Goal: Obtain resource: Download file/media

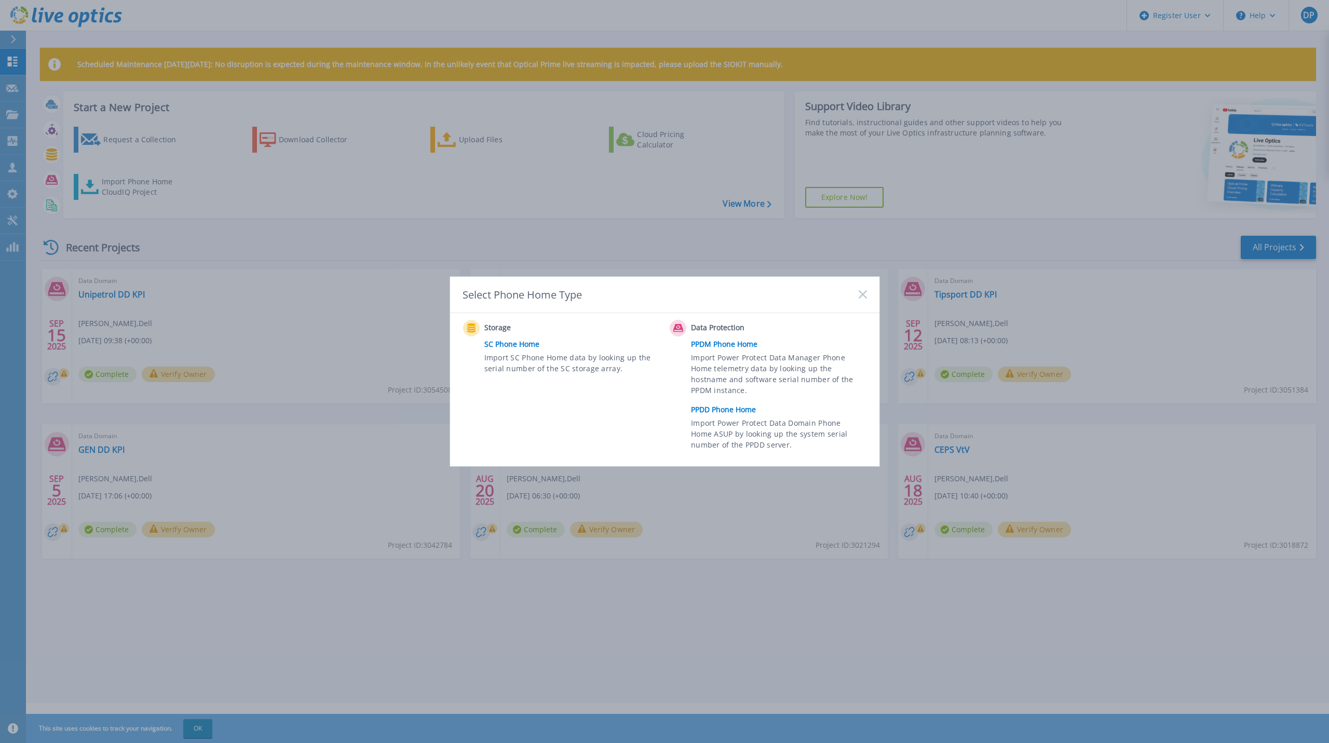
click at [735, 409] on link "PPDD Phone Home" at bounding box center [781, 410] width 181 height 16
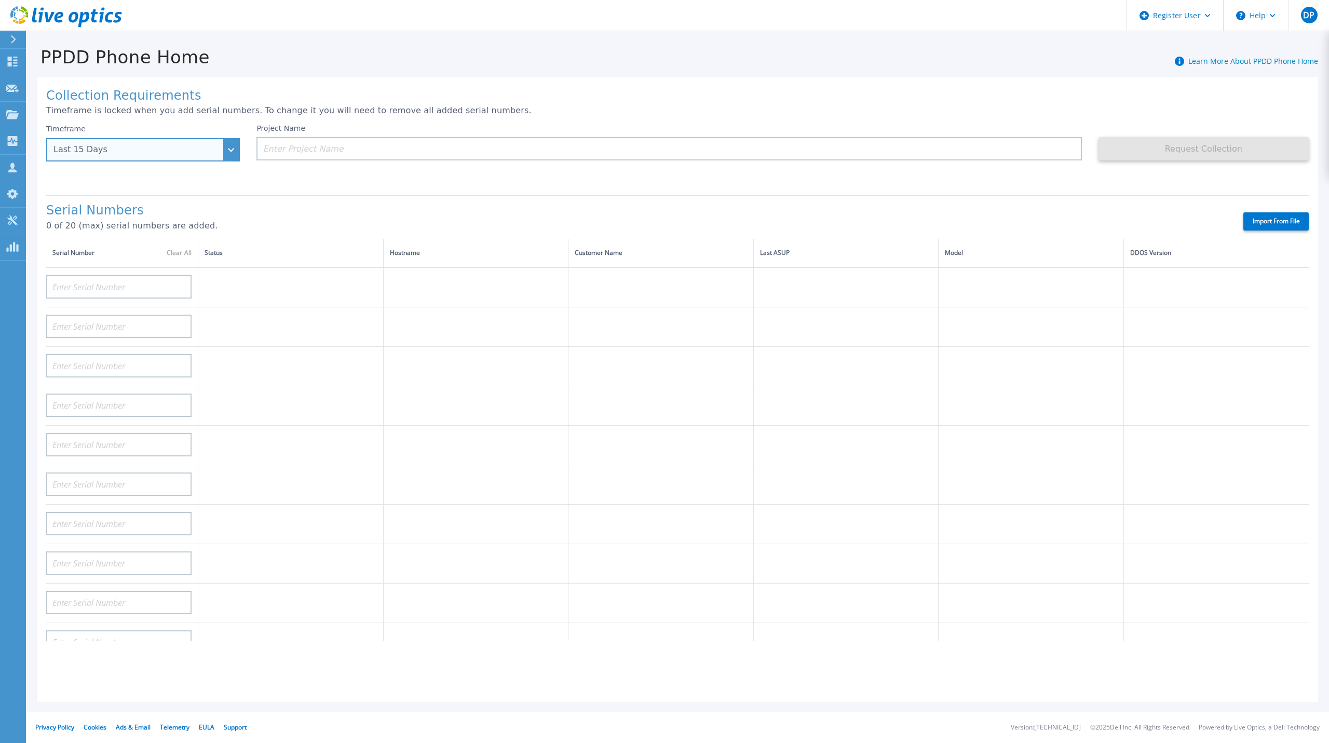
click at [184, 150] on div "Last 15 Days" at bounding box center [137, 149] width 168 height 9
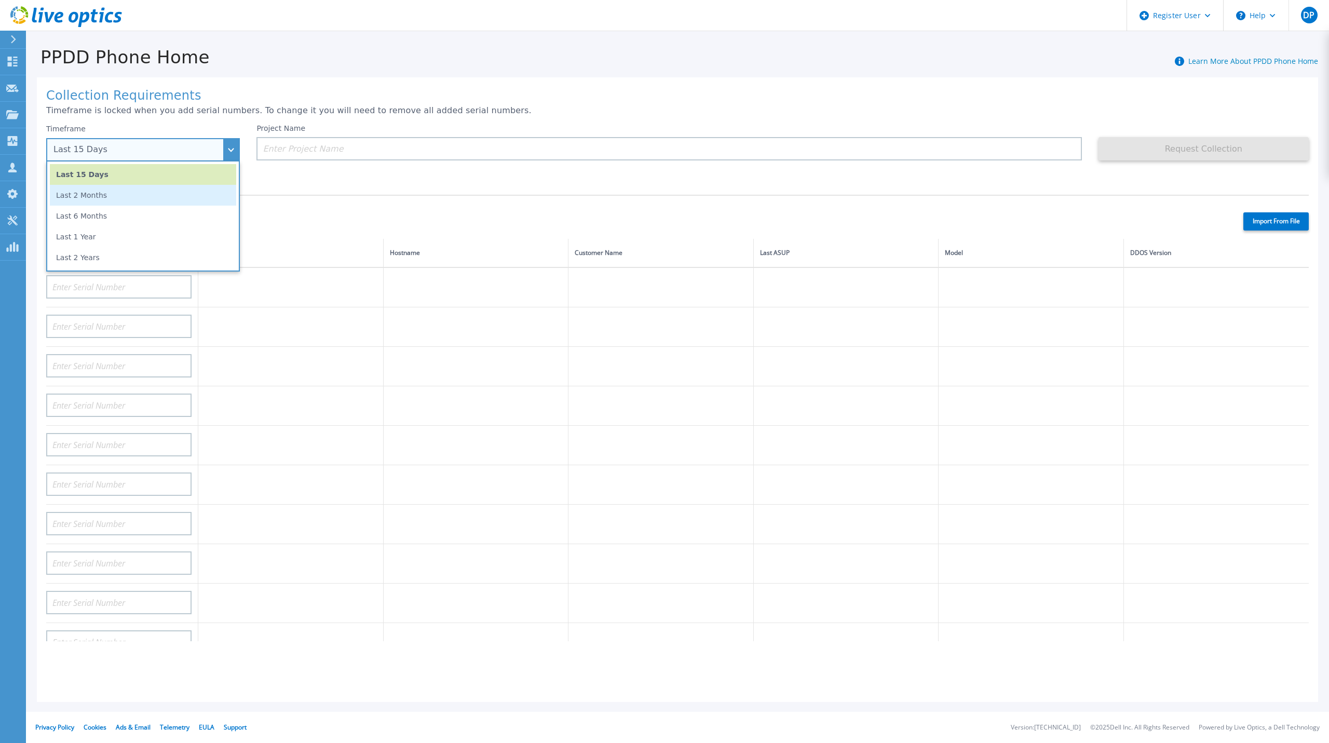
click at [143, 194] on li "Last 2 Months" at bounding box center [143, 195] width 186 height 21
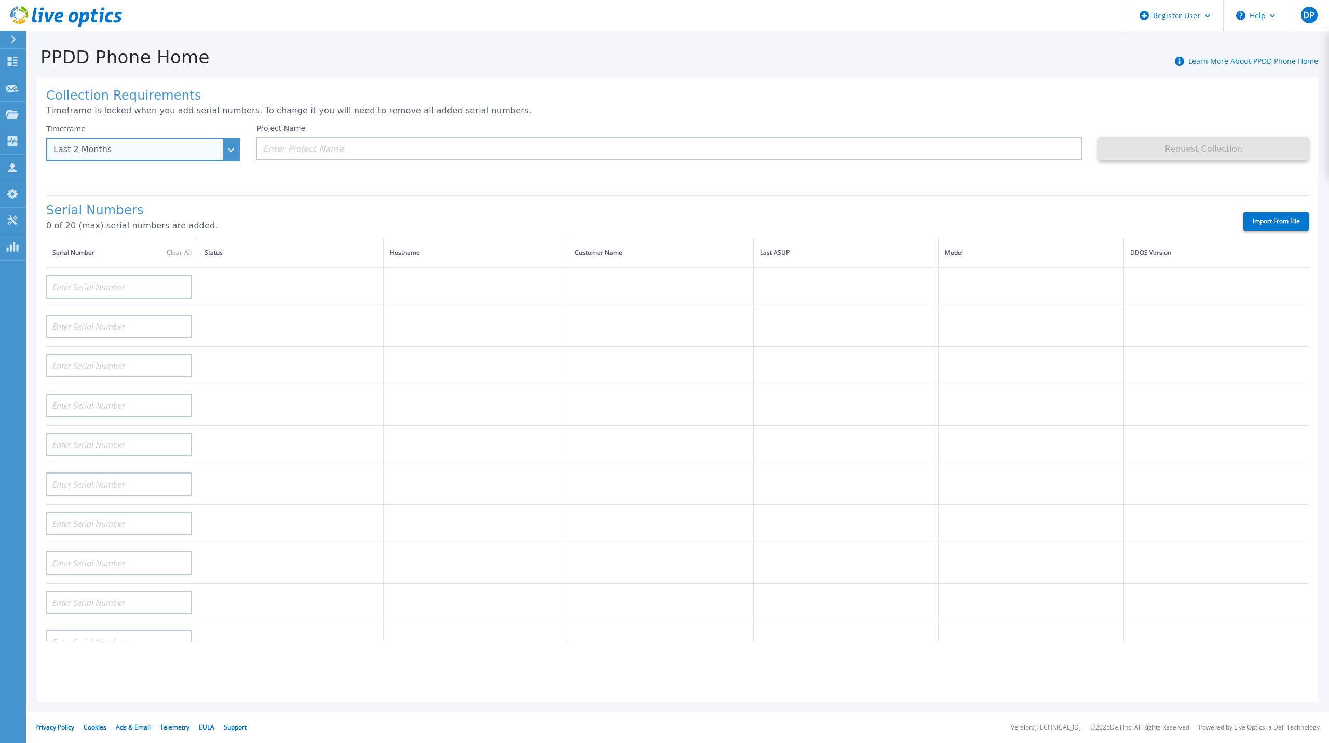
click at [143, 151] on div "Last 2 Months" at bounding box center [137, 149] width 168 height 9
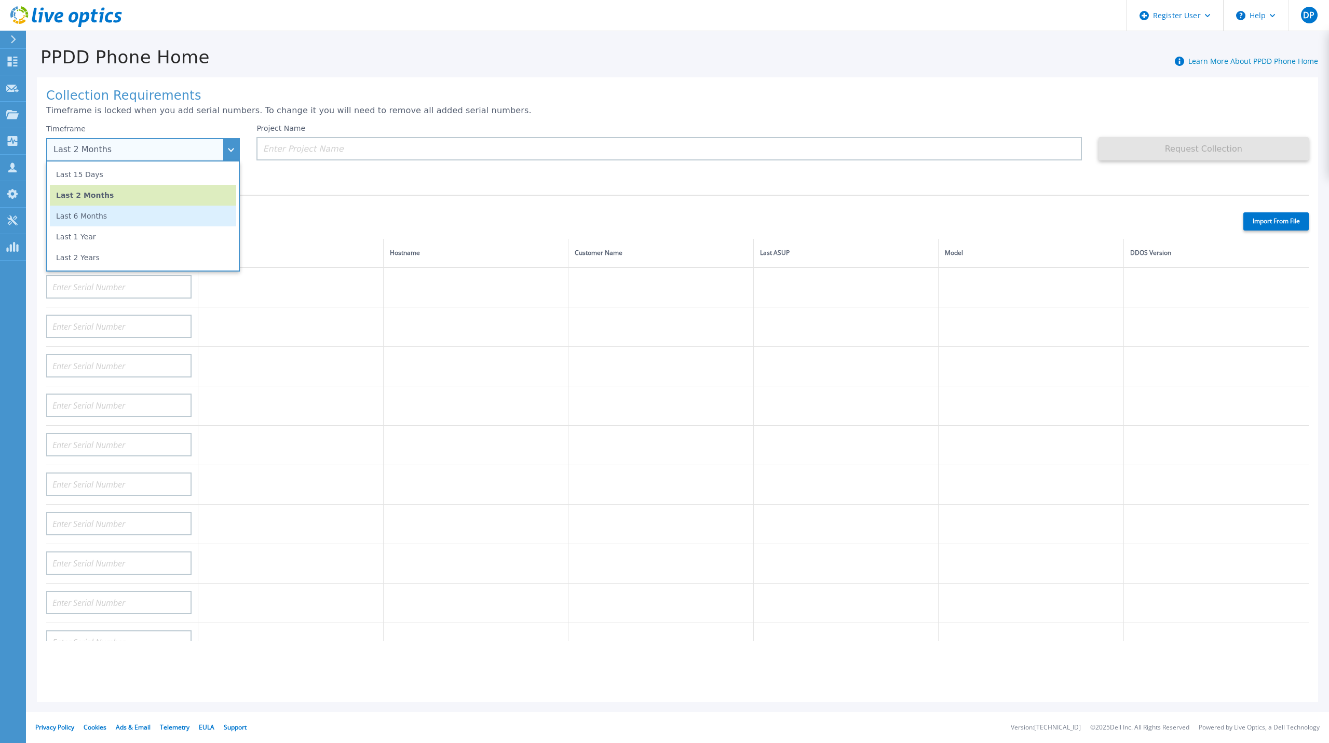
click at [117, 213] on li "Last 6 Months" at bounding box center [143, 216] width 186 height 21
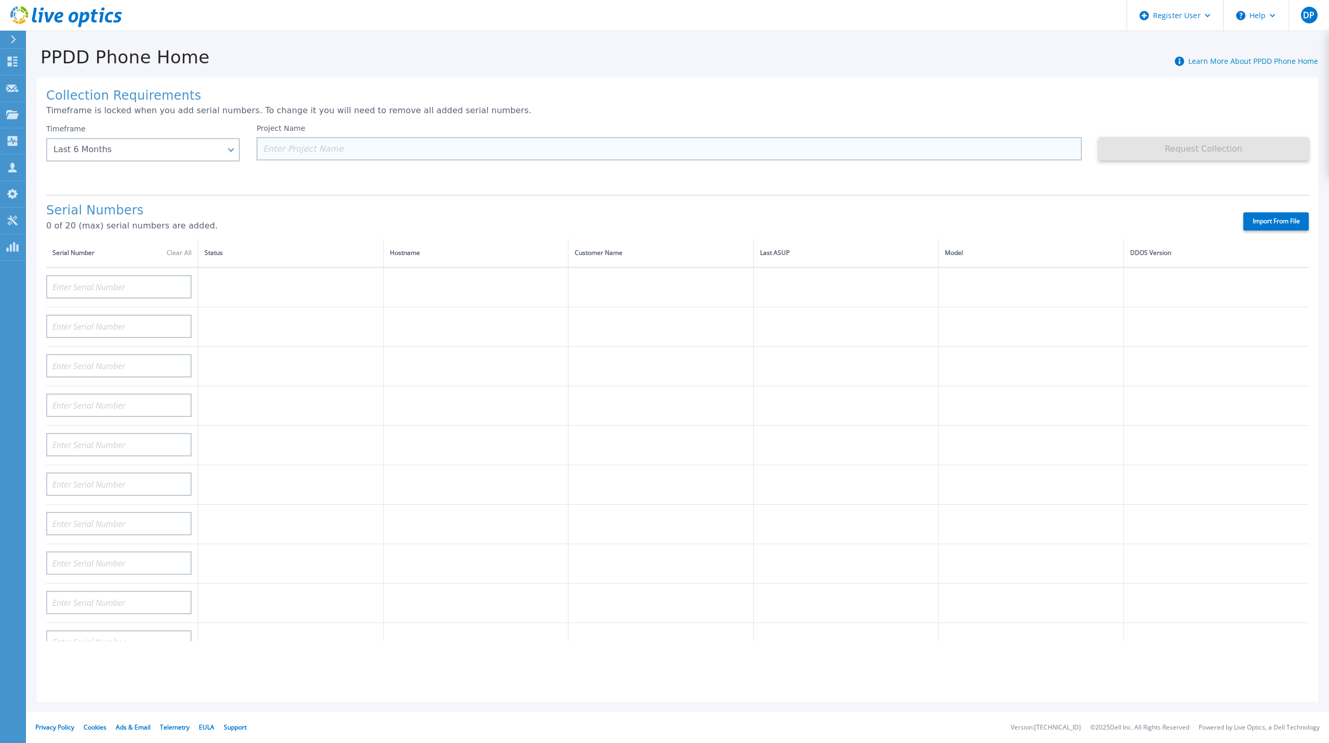
click at [342, 148] on input at bounding box center [669, 148] width 825 height 23
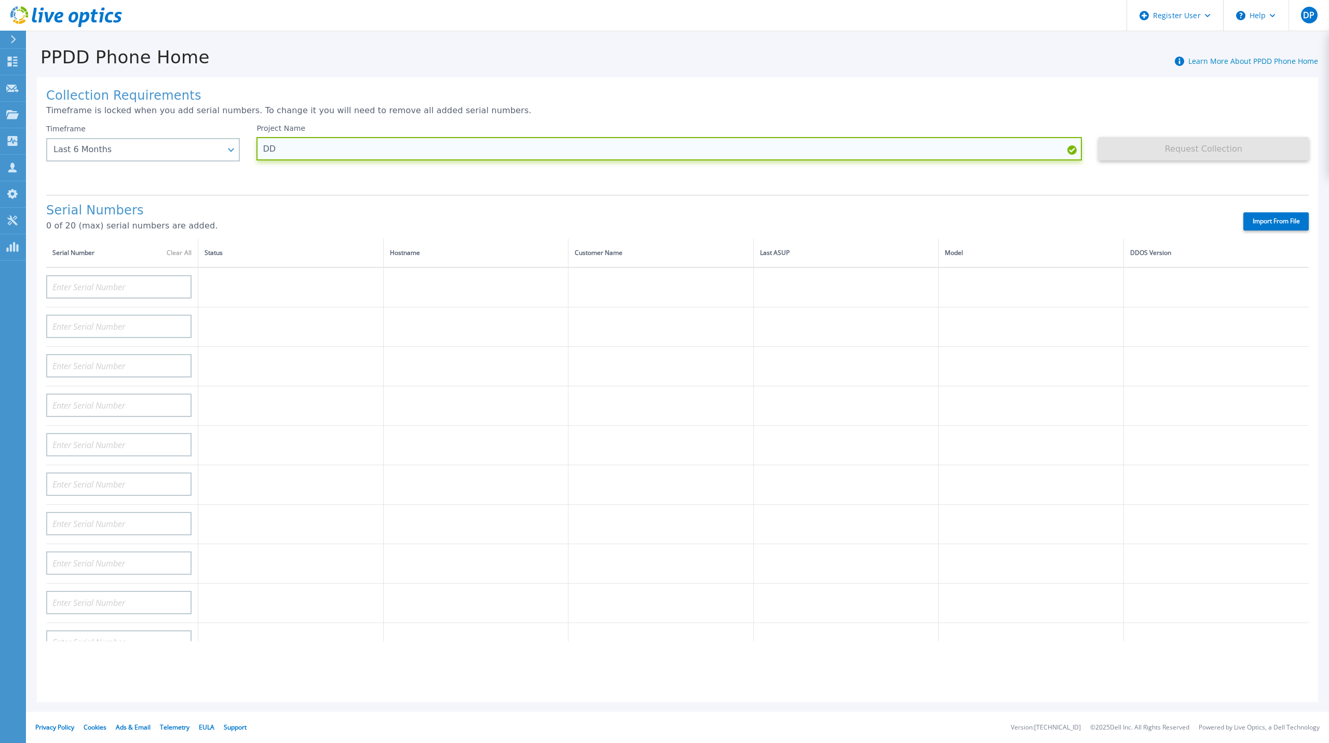
type input "D"
type input "DAKO and Excalibur DD KPI"
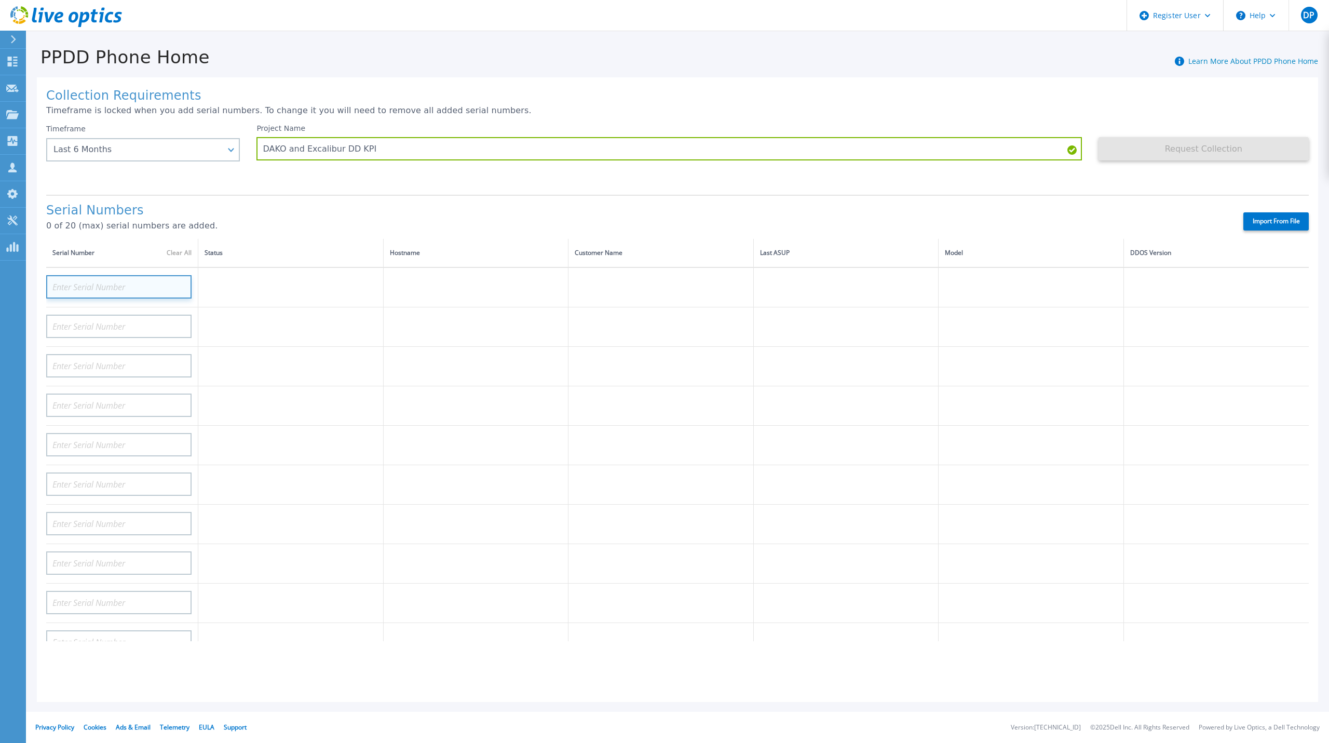
click at [144, 283] on input at bounding box center [118, 286] width 145 height 23
paste input "CRK00224016869"
type input "CRK00224016869"
click at [143, 315] on input at bounding box center [118, 326] width 145 height 23
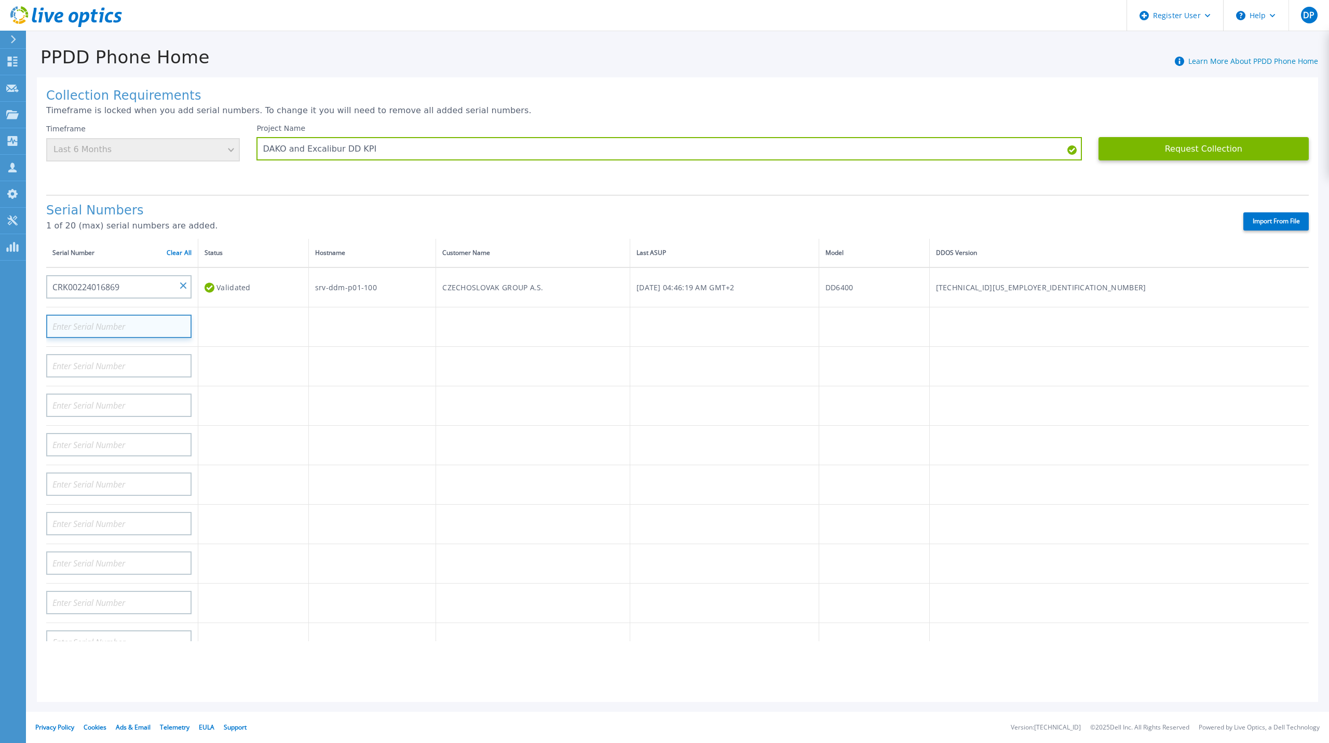
paste input "CRK00224016869"
type input "C"
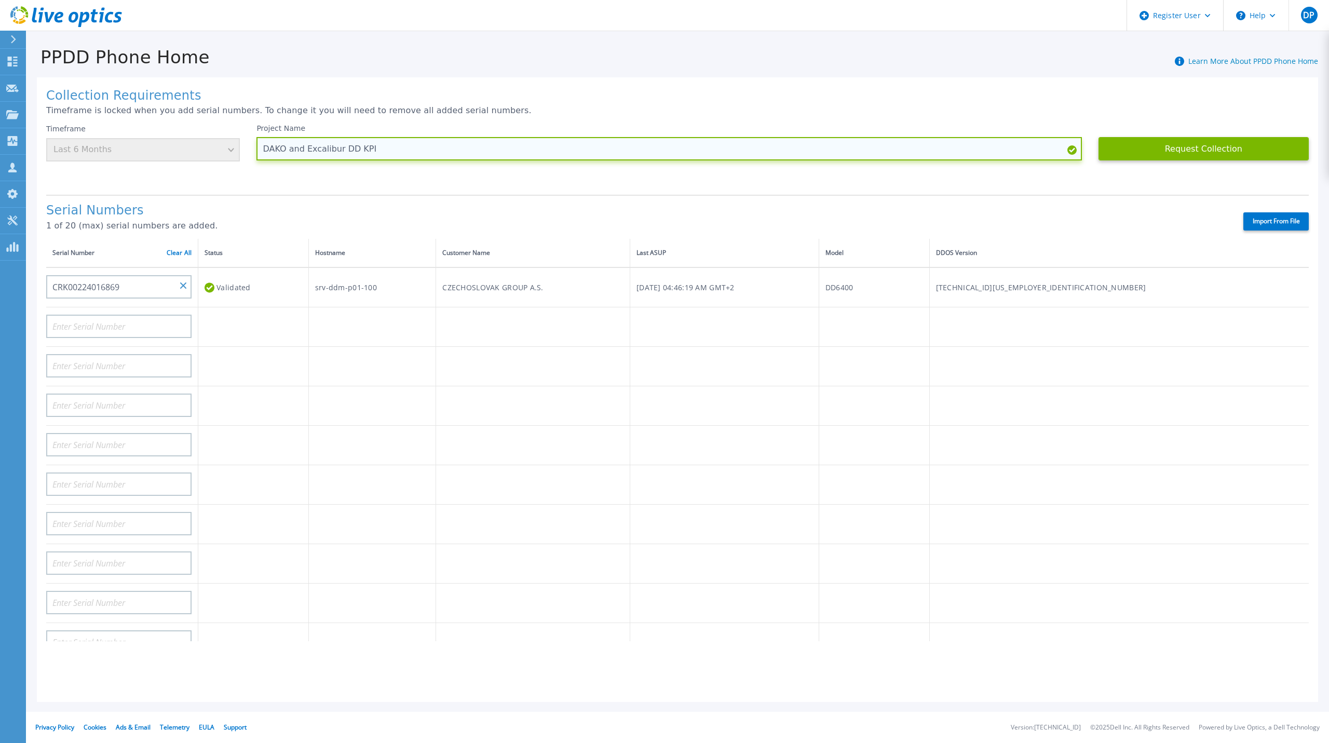
click at [390, 155] on input "DAKO and Excalibur DD KPI" at bounding box center [669, 148] width 825 height 23
paste input "CRK00224016869, nereportuje a pak je asi Excalibur: CRK00221706276."
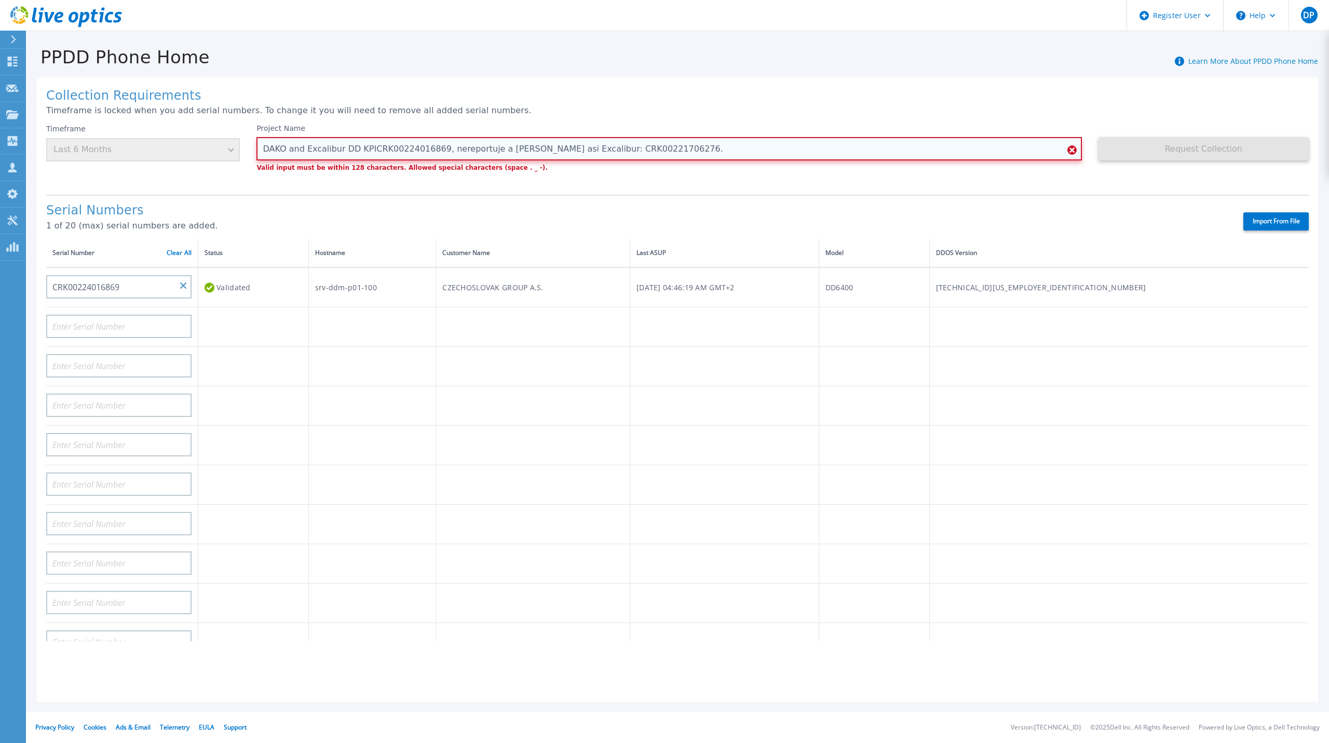
click at [595, 149] on input "DAKO and Excalibur DD KPICRK00224016869, nereportuje a pak je asi Excalibur: CR…" at bounding box center [669, 148] width 825 height 23
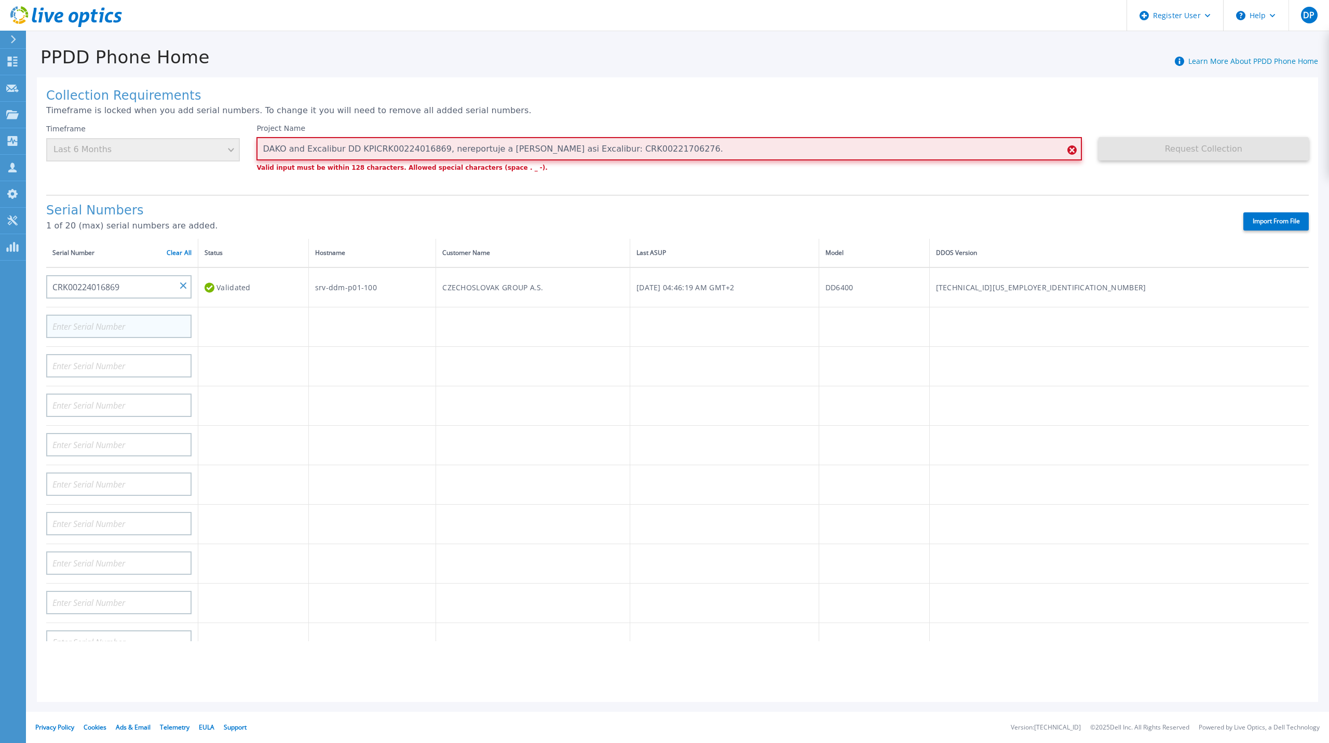
type input "DAKO and Excalibur DD KPICRK00224016869, nereportuje a pak je asi Excalibur: CR…"
click at [130, 320] on input at bounding box center [118, 326] width 145 height 23
paste input "CRK00221706276"
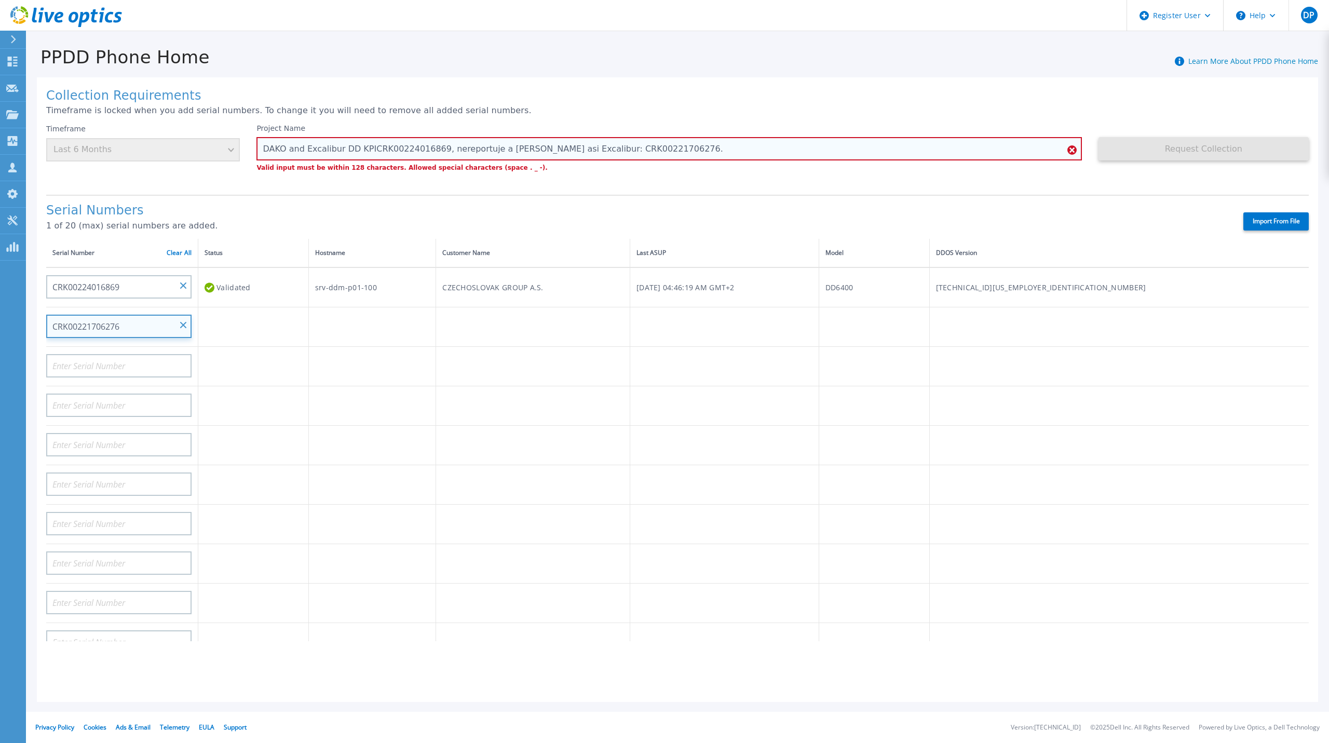
type input "CRK00221706276"
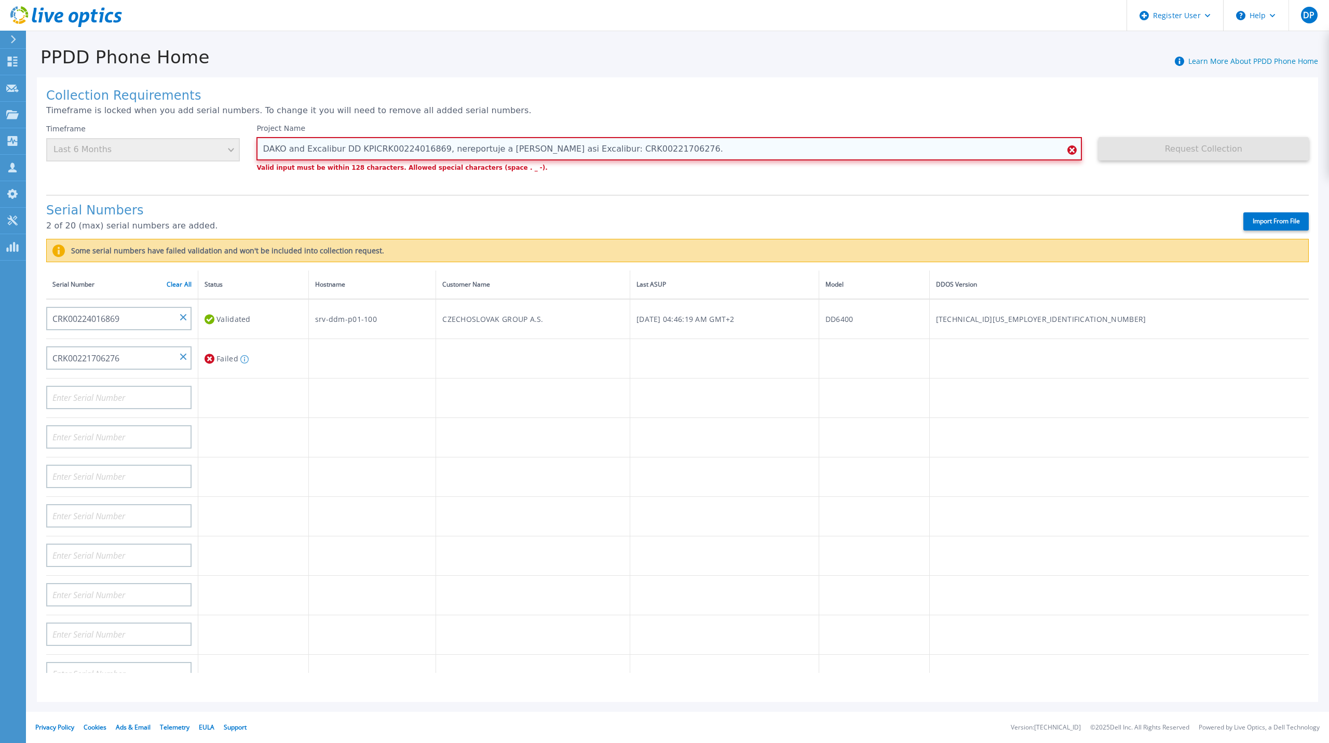
drag, startPoint x: 656, startPoint y: 144, endPoint x: 363, endPoint y: 153, distance: 293.0
click at [363, 153] on input "DAKO and Excalibur DD KPICRK00224016869, nereportuje a pak je asi Excalibur: CR…" at bounding box center [669, 148] width 825 height 23
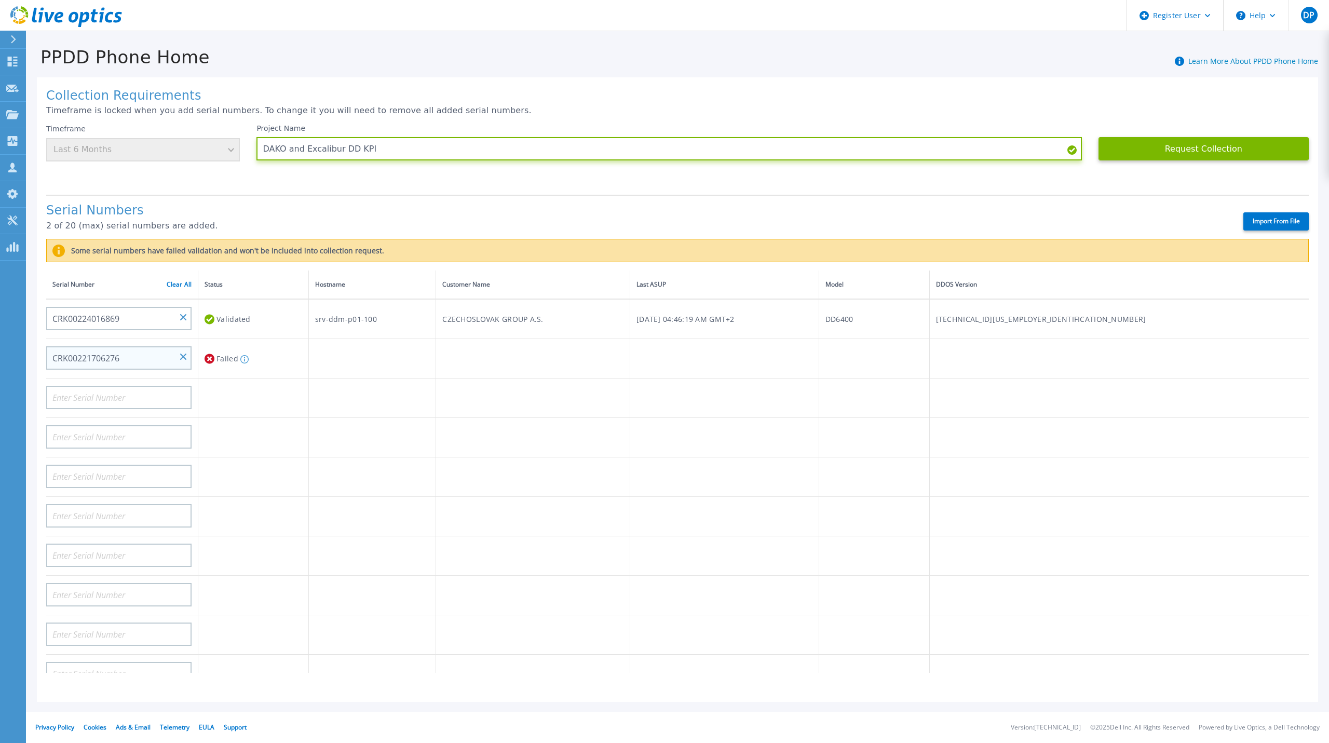
type input "DAKO and Excalibur DD KPI"
click at [136, 346] on input "CRK00221706276" at bounding box center [118, 357] width 145 height 23
click at [142, 346] on input "CRK00221706276" at bounding box center [118, 357] width 145 height 23
click at [183, 351] on input "CRK00221706276" at bounding box center [118, 357] width 145 height 23
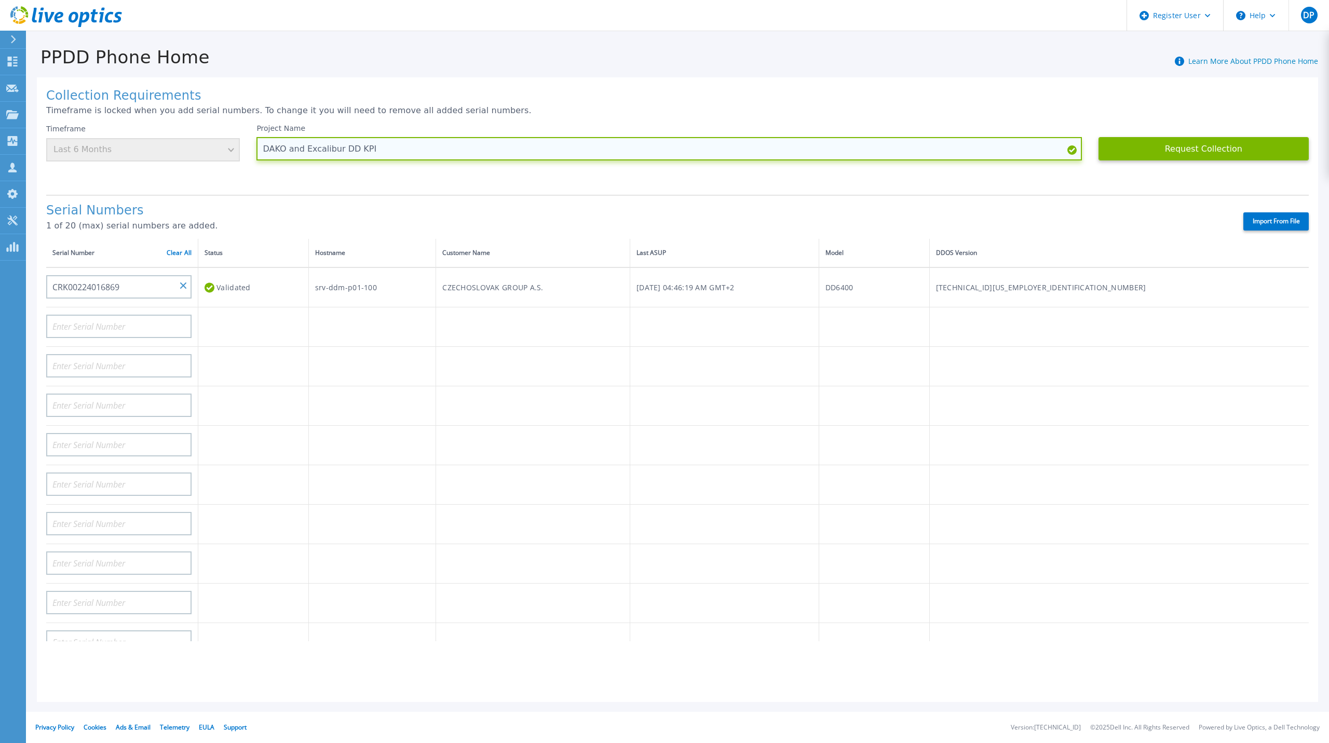
click at [337, 150] on input "DAKO and Excalibur DD KPI" at bounding box center [669, 148] width 825 height 23
type input "DAKO DD KPI"
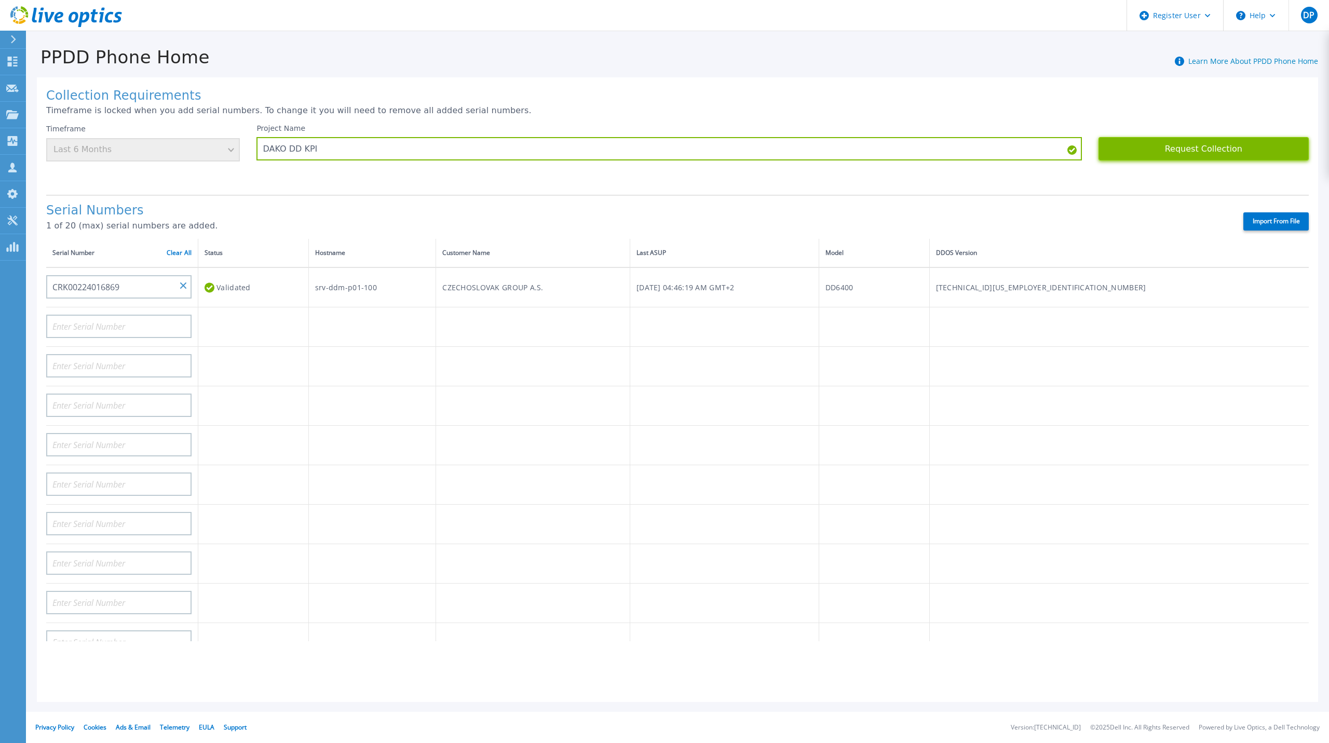
click at [1205, 150] on button "Request Collection" at bounding box center [1204, 148] width 210 height 23
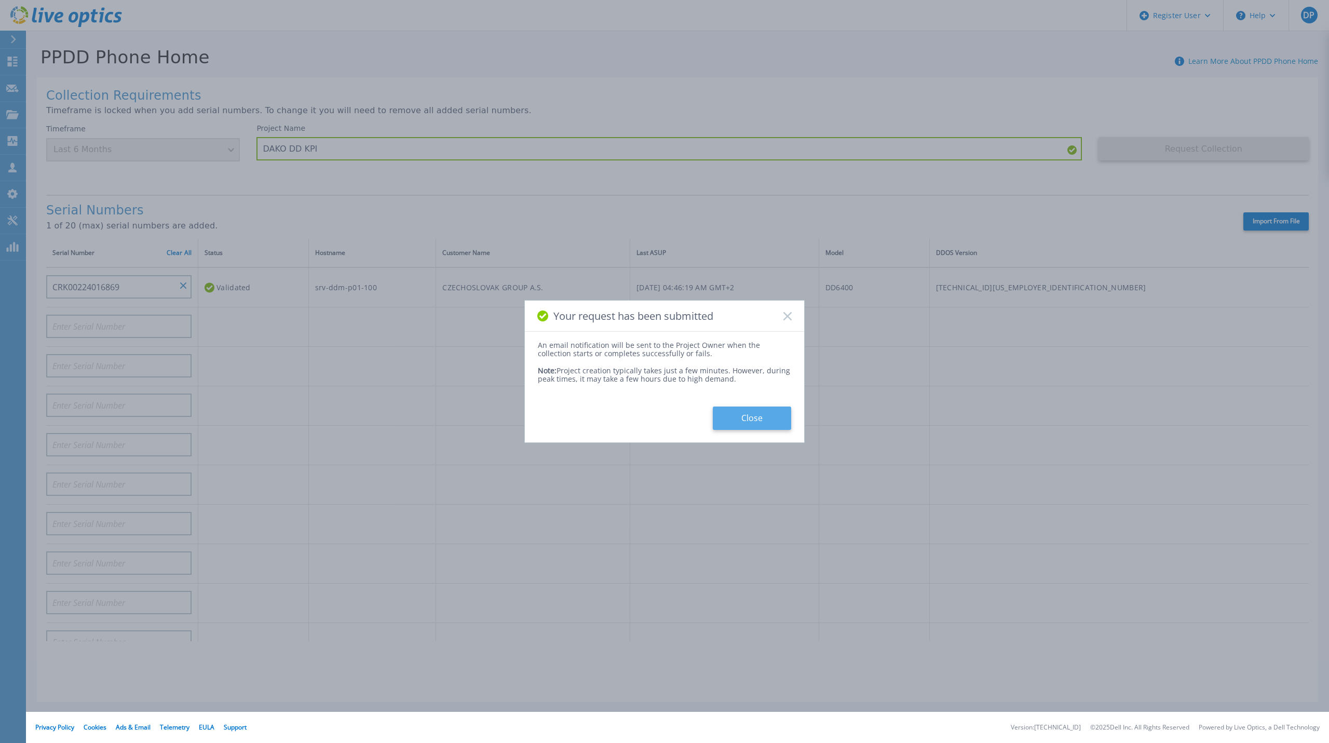
click at [757, 423] on button "Close" at bounding box center [752, 418] width 78 height 23
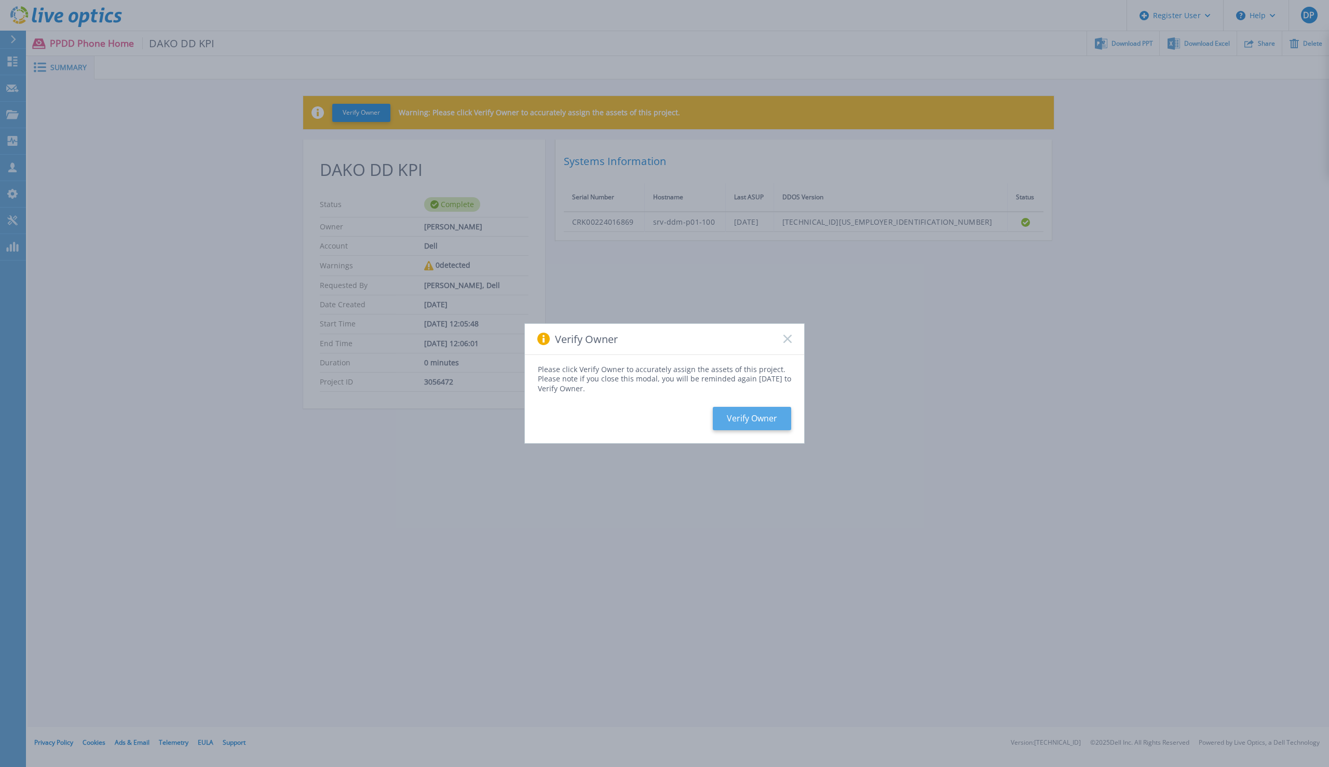
click at [739, 419] on button "Verify Owner" at bounding box center [752, 418] width 78 height 23
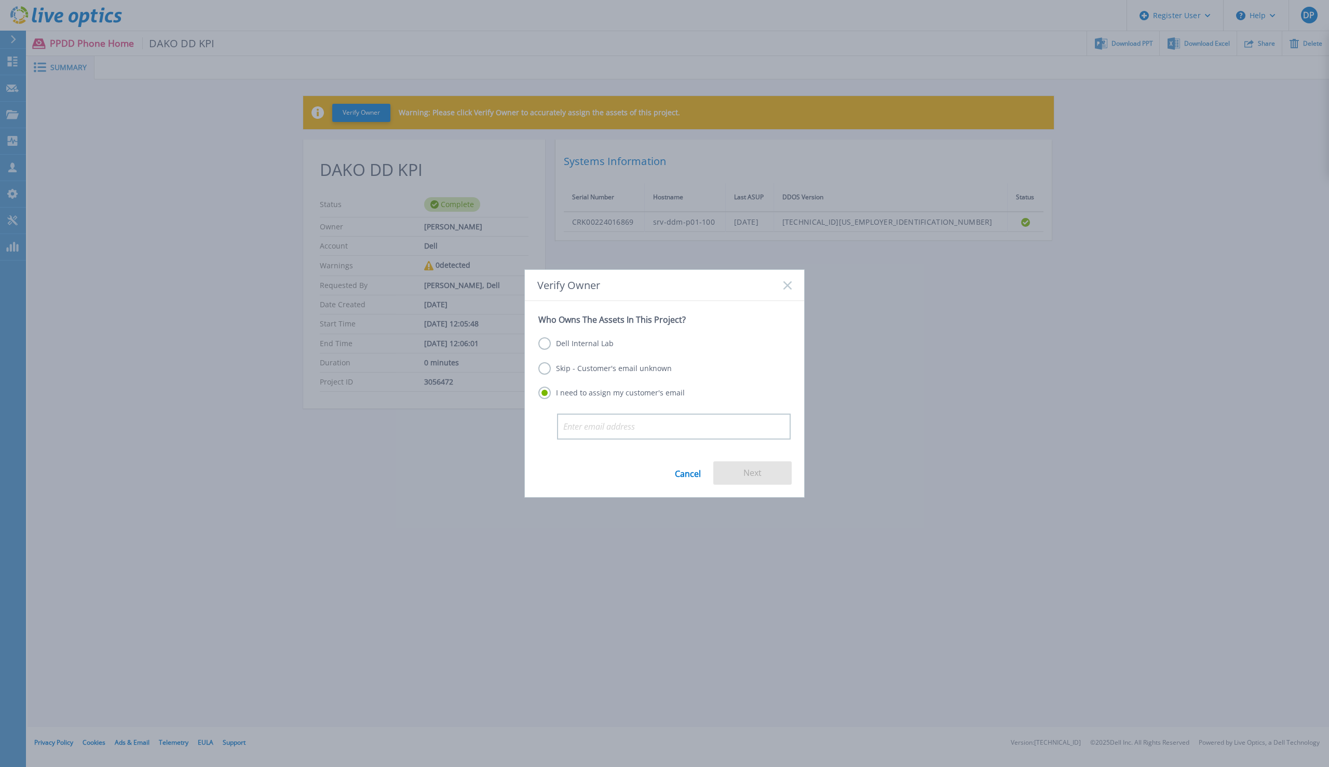
click at [595, 359] on div "Dell Internal Lab Skip - Customer's email unknown I need to assign my customer'…" at bounding box center [664, 369] width 252 height 88
click at [594, 368] on label "Skip - Customer's email unknown" at bounding box center [604, 368] width 133 height 12
click at [0, 0] on input "Skip - Customer's email unknown" at bounding box center [0, 0] width 0 height 0
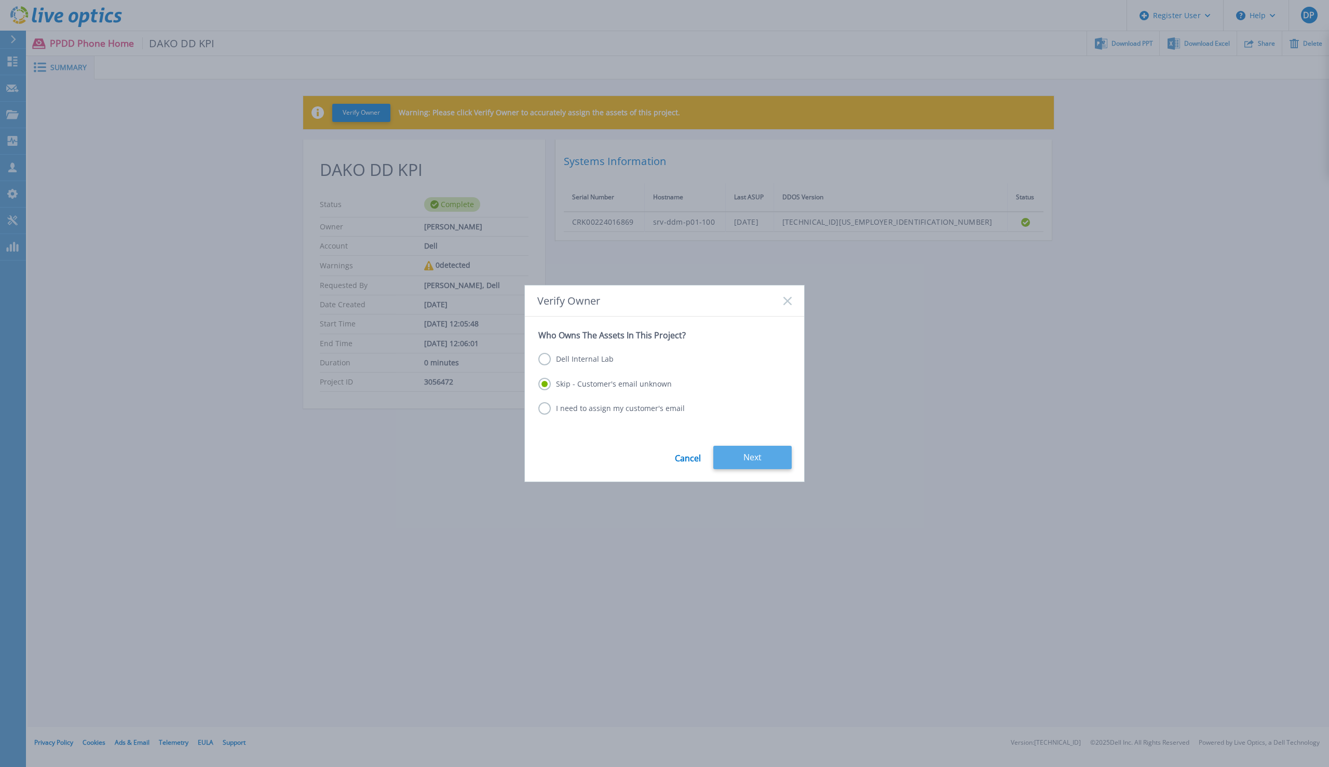
click at [743, 454] on button "Next" at bounding box center [752, 457] width 78 height 23
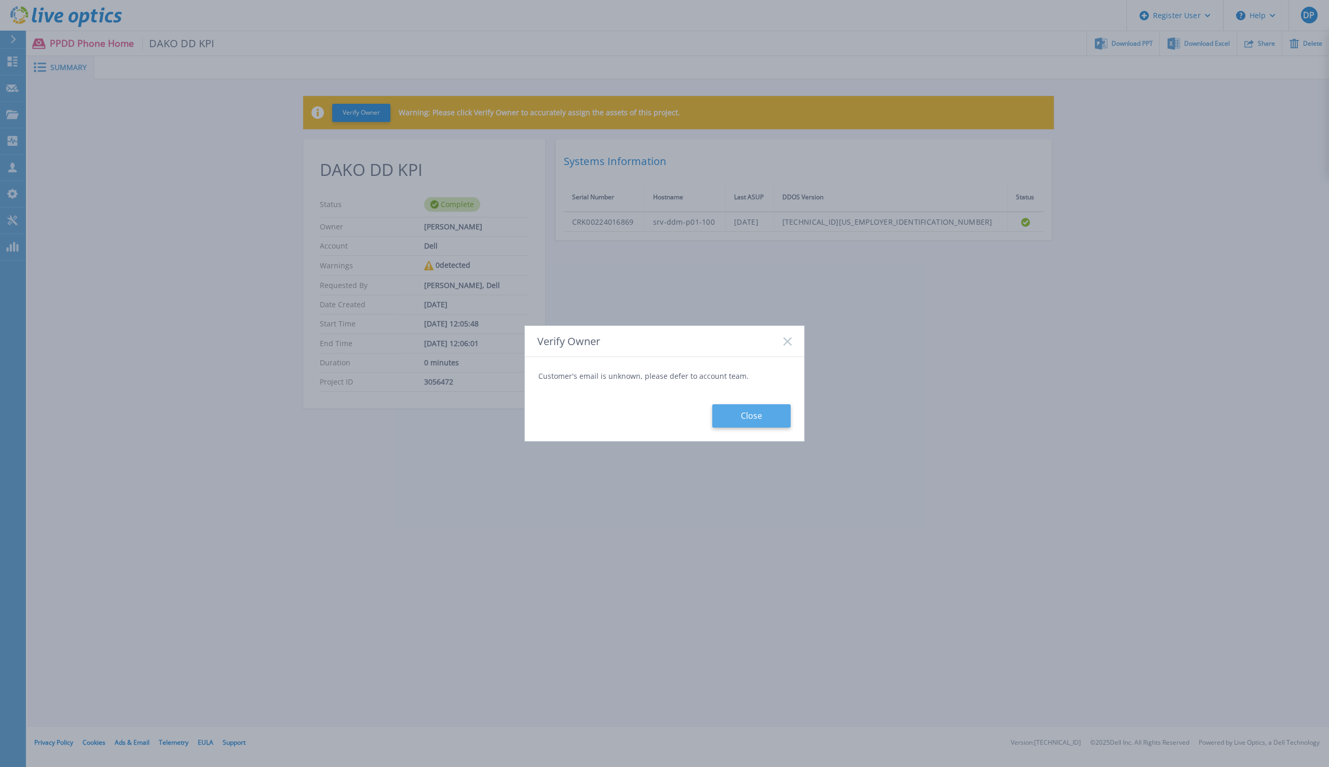
click at [753, 420] on button "Close" at bounding box center [751, 415] width 78 height 23
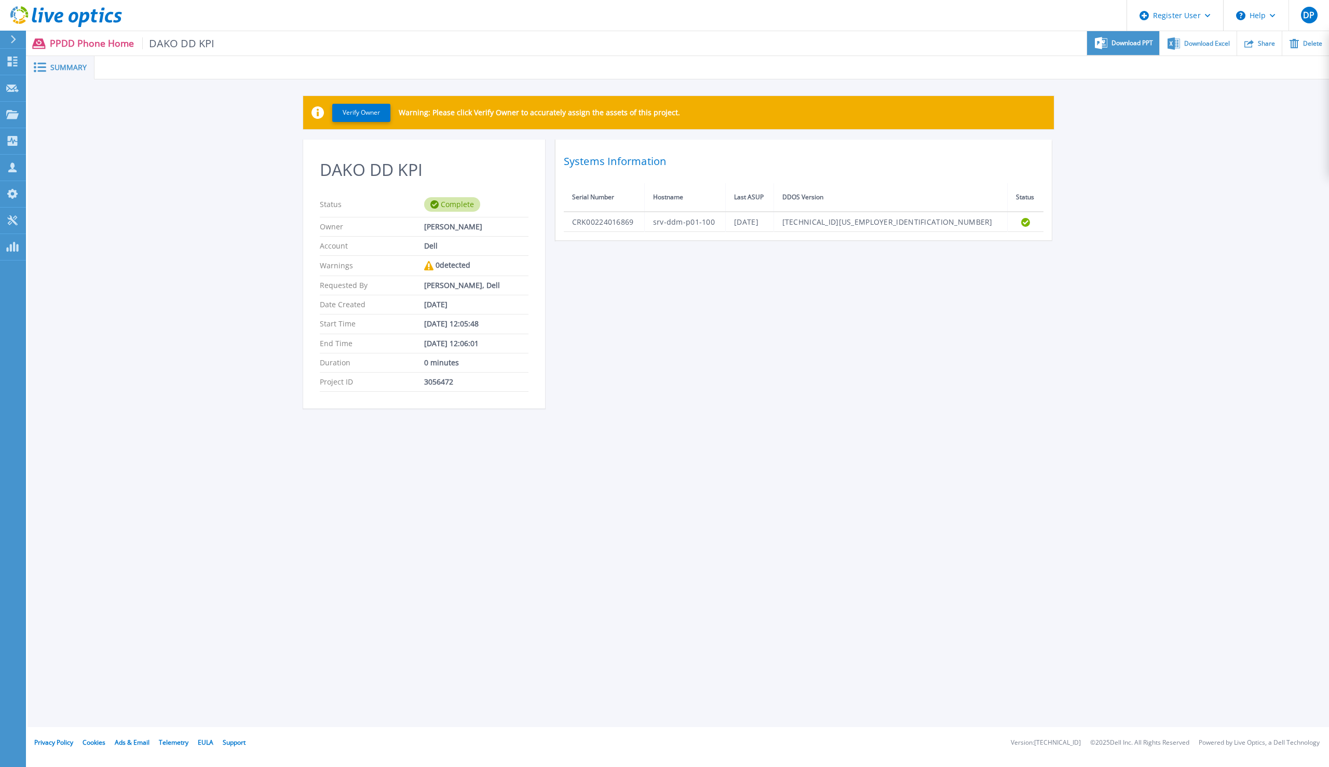
click at [1122, 44] on span "Download PPT" at bounding box center [1133, 43] width 42 height 6
click at [1199, 49] on div "Download Excel" at bounding box center [1198, 43] width 76 height 24
click at [1131, 50] on div "Download PPT" at bounding box center [1123, 43] width 72 height 24
